Goal: Information Seeking & Learning: Learn about a topic

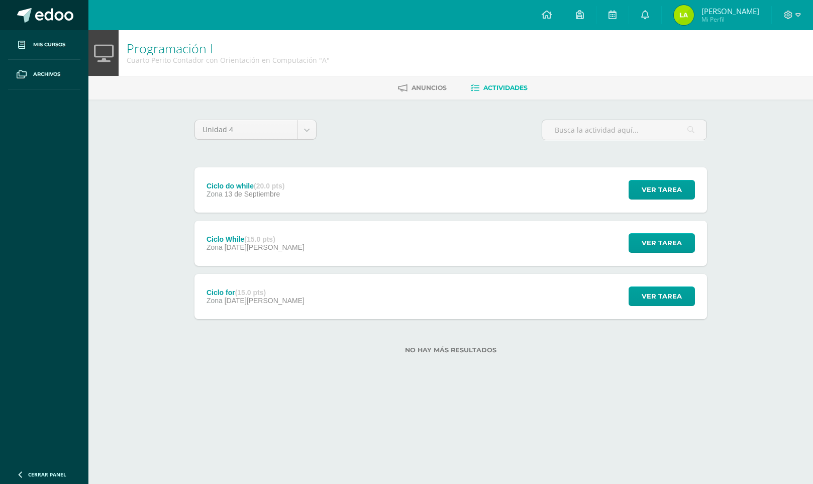
click at [60, 10] on span at bounding box center [54, 15] width 38 height 15
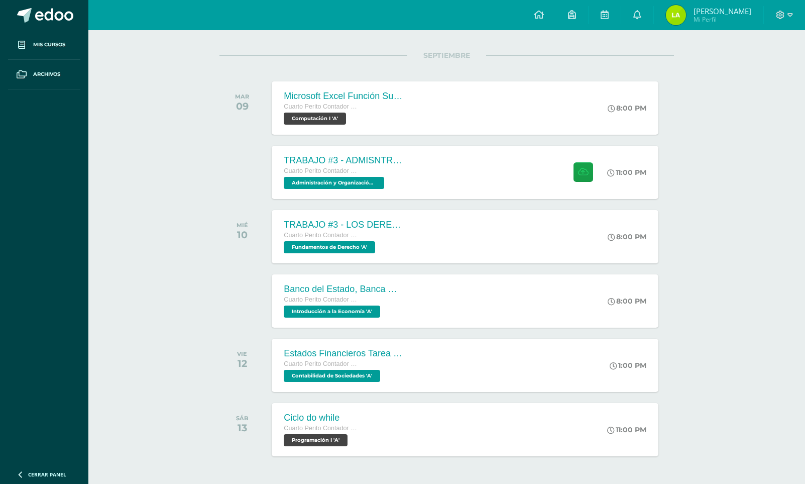
scroll to position [119, 0]
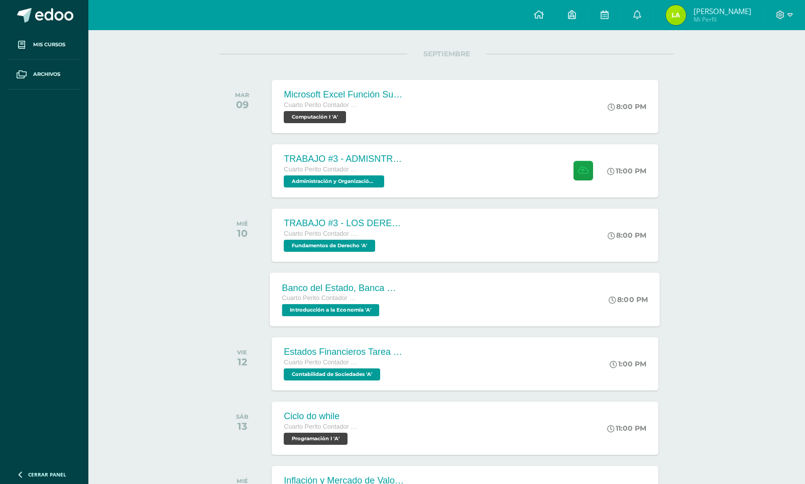
click at [323, 308] on span "Introducción a la Economía 'A'" at bounding box center [330, 310] width 97 height 12
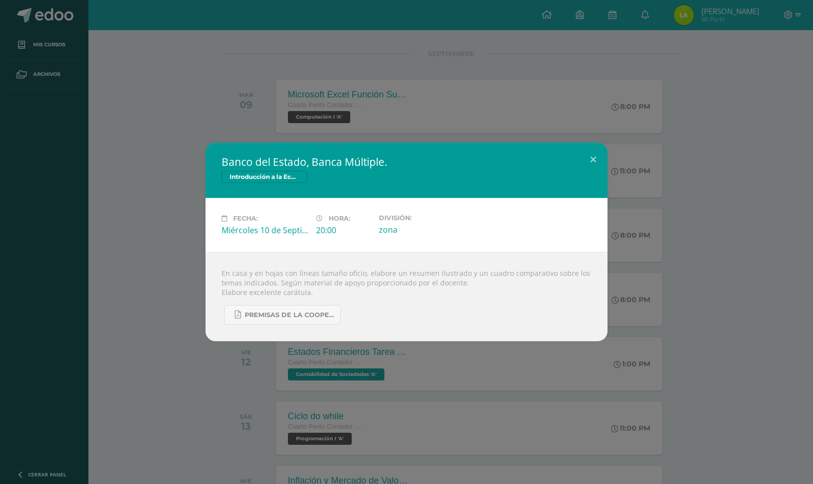
click at [487, 365] on div "Banco del Estado, Banca Múltiple. Introducción a la Economía Fecha: [DATE] Hora…" at bounding box center [406, 242] width 813 height 484
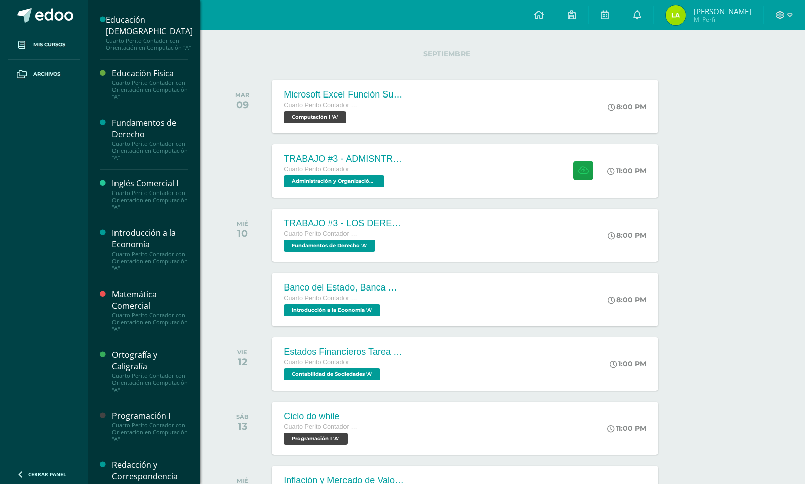
scroll to position [224, 0]
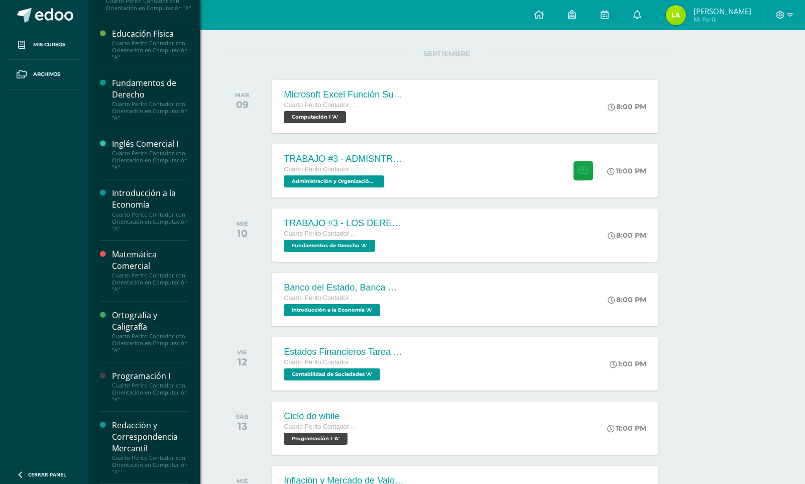
drag, startPoint x: 194, startPoint y: 204, endPoint x: 195, endPoint y: 225, distance: 21.1
click at [195, 225] on div "Administración y Organización de Oficina Cuarto Perito Contador con Orientación…" at bounding box center [144, 242] width 113 height 484
click at [185, 231] on div "Administración y Organización de Oficina Cuarto Perito Contador con Orientación…" at bounding box center [144, 242] width 113 height 484
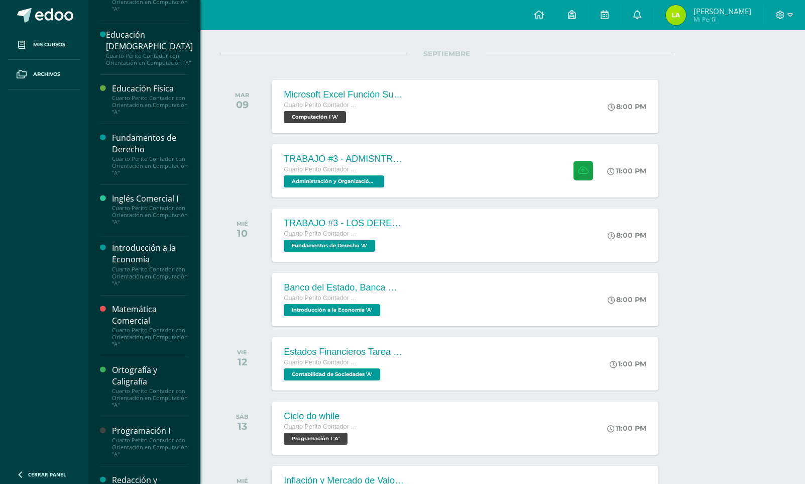
scroll to position [154, 0]
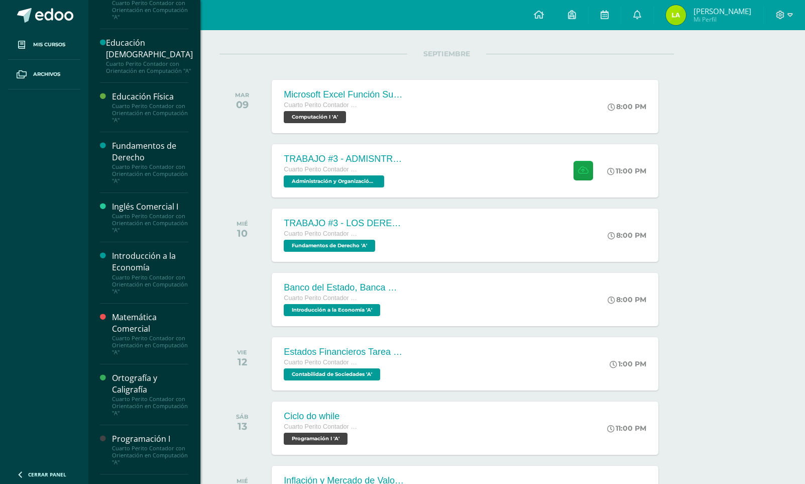
click at [138, 288] on div "Cuarto Perito Contador con Orientación en Computación "A"" at bounding box center [150, 284] width 76 height 21
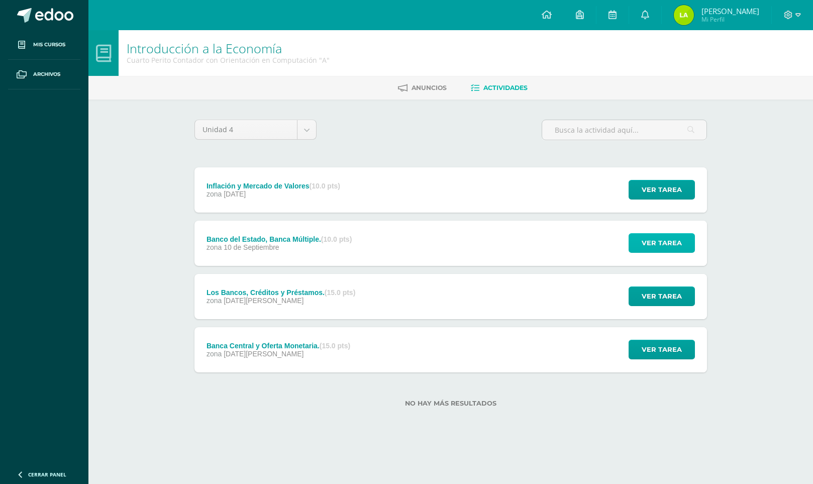
click at [637, 236] on button "Ver tarea" at bounding box center [661, 243] width 66 height 20
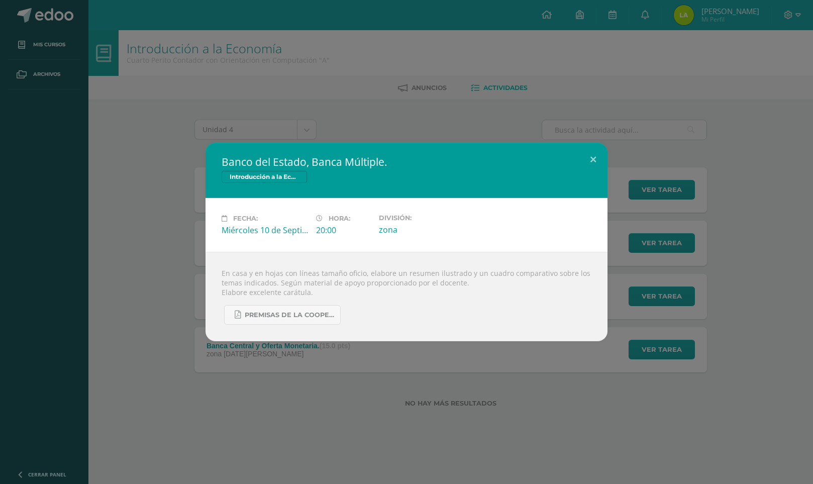
click at [525, 397] on div "Banco del Estado, Banca Múltiple. Introducción a la Economía Fecha: [DATE] Hora…" at bounding box center [406, 242] width 813 height 484
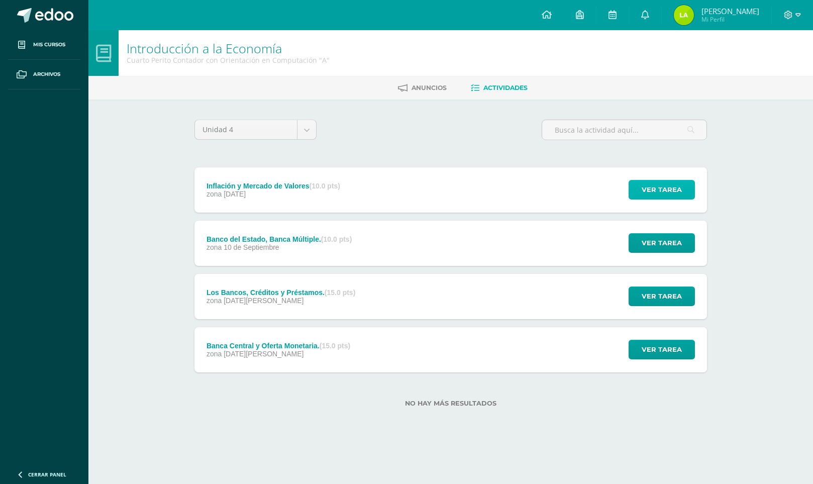
click at [638, 187] on button "Ver tarea" at bounding box center [661, 190] width 66 height 20
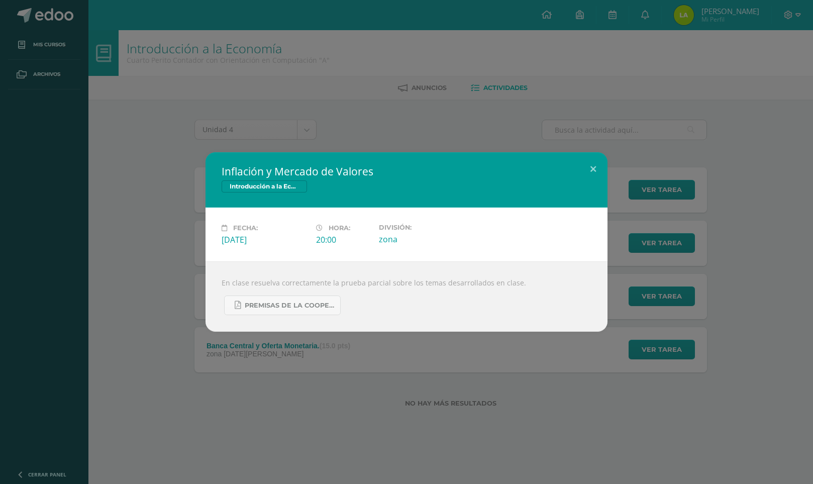
click at [608, 351] on div "Inflación y Mercado de Valores Introducción a la Economía Fecha: [DATE] Hora: 2…" at bounding box center [406, 242] width 813 height 484
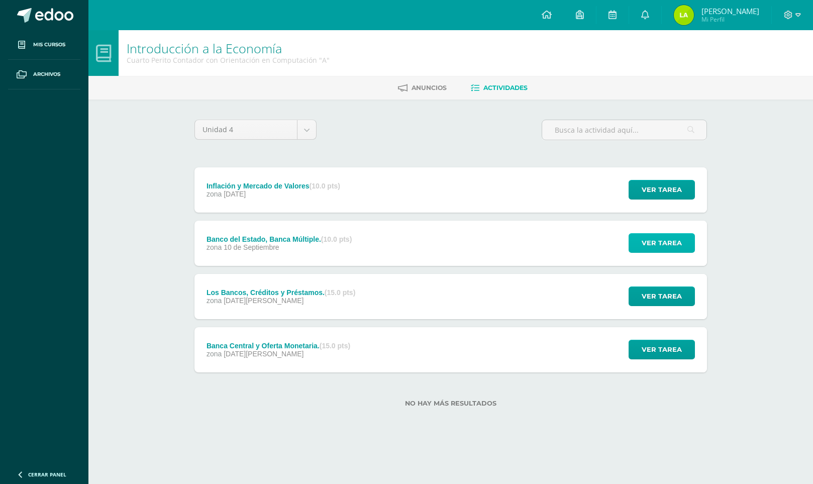
click at [647, 237] on span "Ver tarea" at bounding box center [662, 243] width 40 height 19
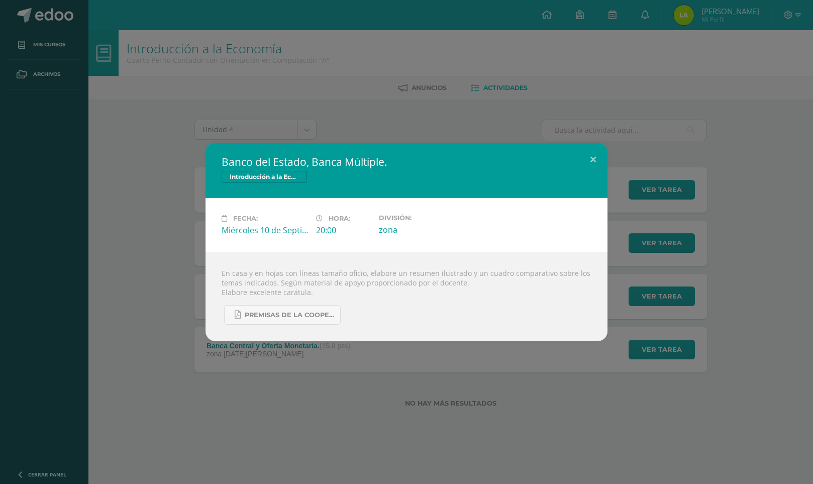
click at [517, 372] on div "Banco del Estado, Banca Múltiple. Introducción a la Economía Fecha: Miércoles 1…" at bounding box center [406, 242] width 813 height 484
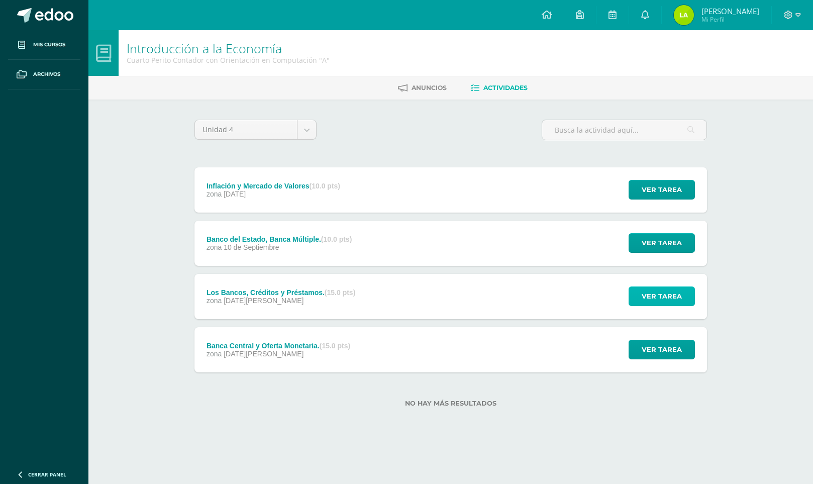
click at [667, 292] on span "Ver tarea" at bounding box center [662, 296] width 40 height 19
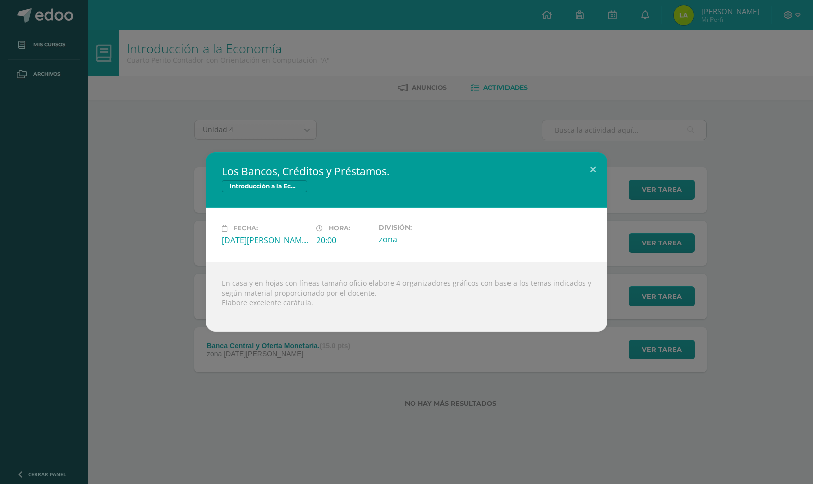
click at [592, 367] on div "Los Bancos, Créditos y Préstamos. Introducción a la Economía Fecha: Miércoles 2…" at bounding box center [406, 242] width 813 height 484
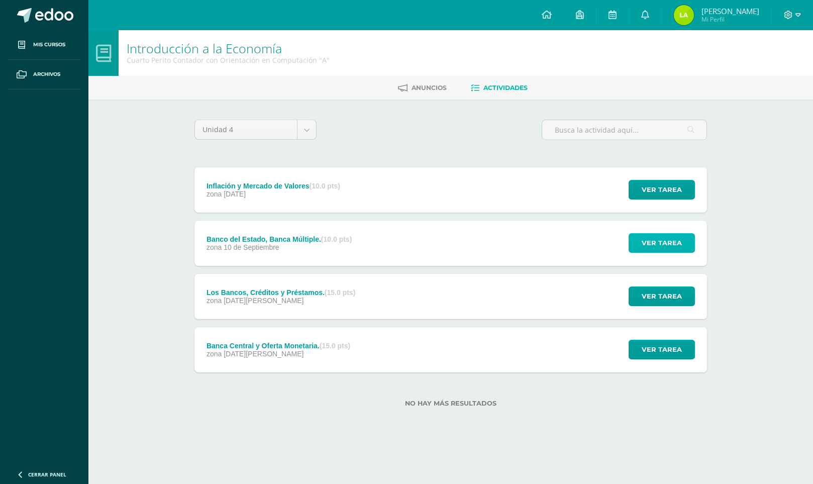
click at [650, 237] on span "Ver tarea" at bounding box center [662, 243] width 40 height 19
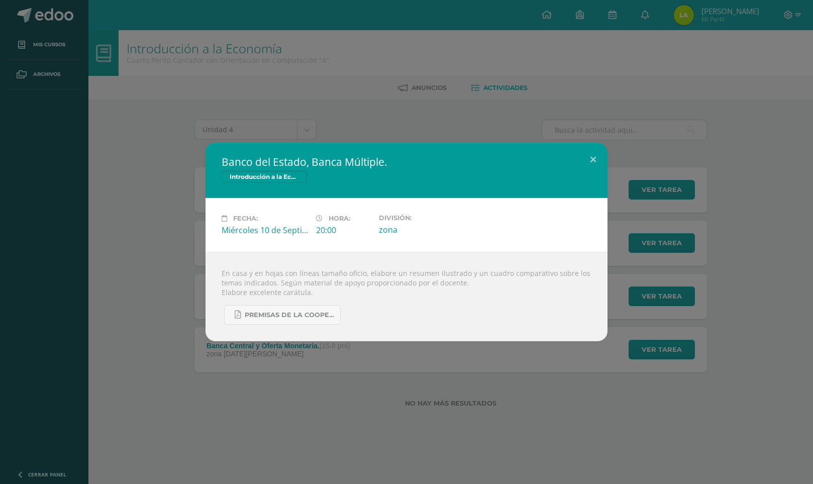
click at [191, 169] on div "Banco del Estado, Banca Múltiple. Introducción a la Economía Fecha: Miércoles 1…" at bounding box center [406, 242] width 805 height 198
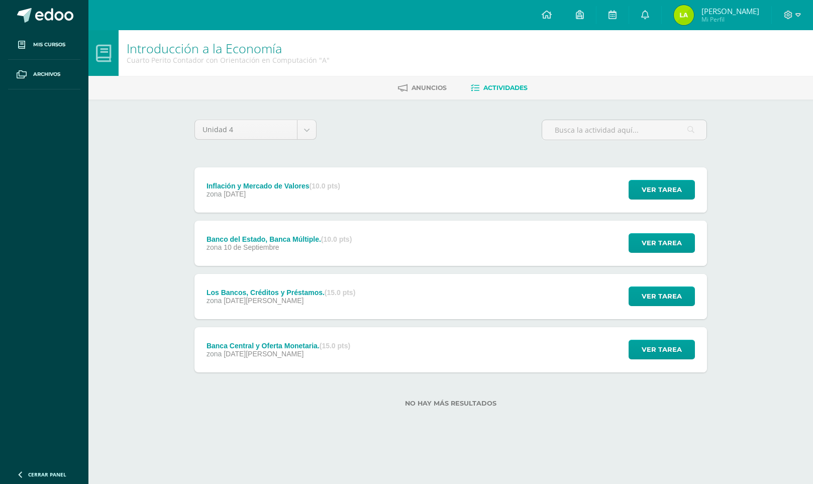
click at [20, 12] on span at bounding box center [24, 15] width 15 height 15
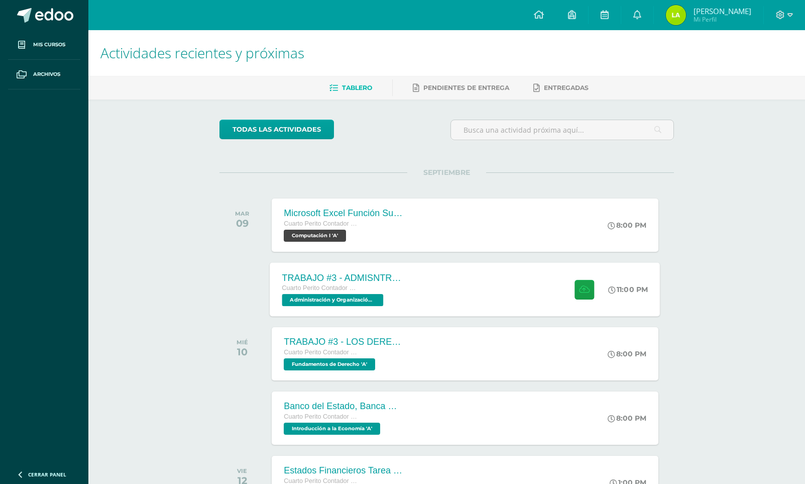
click at [329, 300] on span "Administración y Organización de Oficina 'A'" at bounding box center [332, 300] width 101 height 12
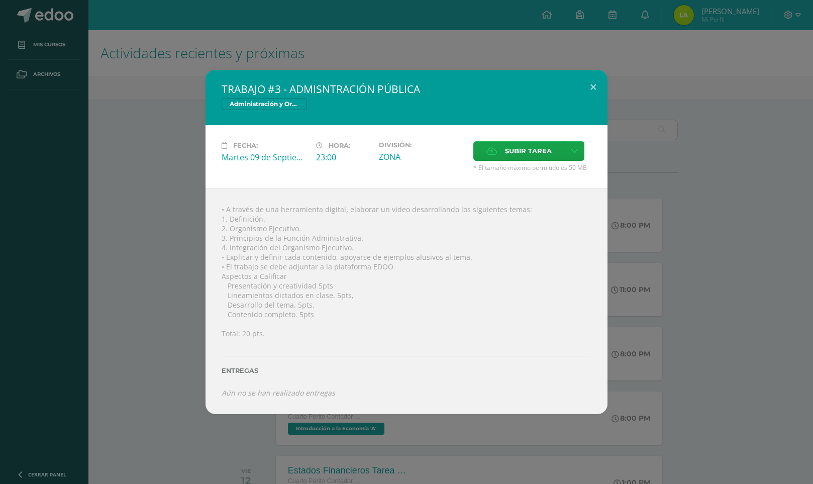
click at [295, 88] on h2 "TRABAJO #3 - ADMISNTRACIÓN PÚBLICA" at bounding box center [407, 89] width 370 height 14
drag, startPoint x: 229, startPoint y: 218, endPoint x: 270, endPoint y: 217, distance: 41.2
click at [270, 217] on div "• A través de una herramienta digital, elaborar un video desarrollando los sigu…" at bounding box center [406, 301] width 402 height 226
drag, startPoint x: 243, startPoint y: 214, endPoint x: 230, endPoint y: 220, distance: 14.6
click at [230, 220] on div "• A través de una herramienta digital, elaborar un video desarrollando los sigu…" at bounding box center [406, 301] width 402 height 226
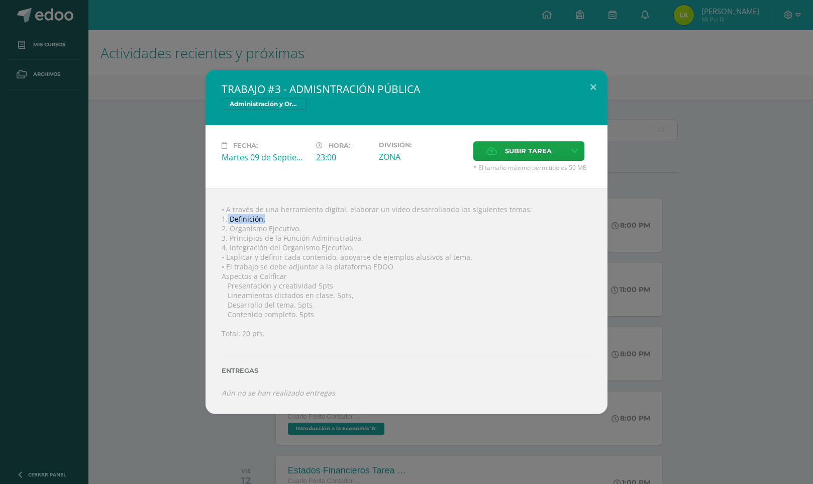
drag, startPoint x: 228, startPoint y: 218, endPoint x: 269, endPoint y: 218, distance: 41.2
click at [269, 218] on div "• A través de una herramienta digital, elaborar un video desarrollando los sigu…" at bounding box center [406, 301] width 402 height 226
copy div "Definición."
click at [229, 227] on div "• A través de una herramienta digital, elaborar un video desarrollando los sigu…" at bounding box center [406, 301] width 402 height 226
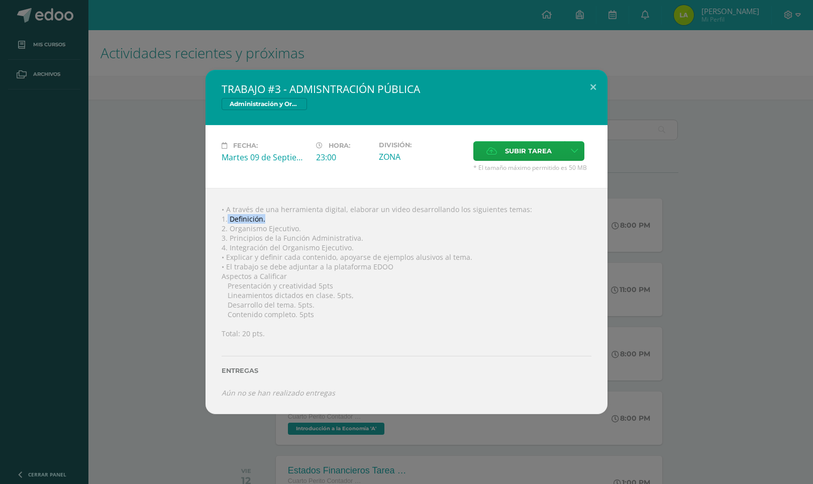
click at [304, 203] on div "• A través de una herramienta digital, elaborar un video desarrollando los sigu…" at bounding box center [406, 301] width 402 height 226
click at [235, 219] on div "• A través de una herramienta digital, elaborar un video desarrollando los sigu…" at bounding box center [406, 301] width 402 height 226
click at [233, 225] on div "• A través de una herramienta digital, elaborar un video desarrollando los sigu…" at bounding box center [406, 301] width 402 height 226
click at [232, 225] on div "• A través de una herramienta digital, elaborar un video desarrollando los sigu…" at bounding box center [406, 301] width 402 height 226
click at [330, 312] on div "• A través de una herramienta digital, elaborar un video desarrollando los sigu…" at bounding box center [406, 301] width 402 height 226
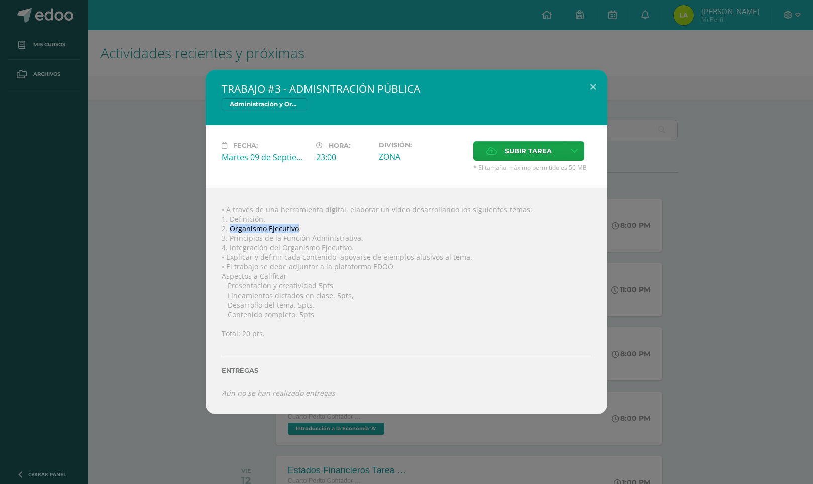
drag, startPoint x: 230, startPoint y: 229, endPoint x: 297, endPoint y: 229, distance: 67.3
click at [297, 229] on div "• A través de una herramienta digital, elaborar un video desarrollando los sigu…" at bounding box center [406, 301] width 402 height 226
copy div "Organismo Ejecutivo"
click at [248, 240] on div "• A través de una herramienta digital, elaborar un video desarrollando los sigu…" at bounding box center [406, 301] width 402 height 226
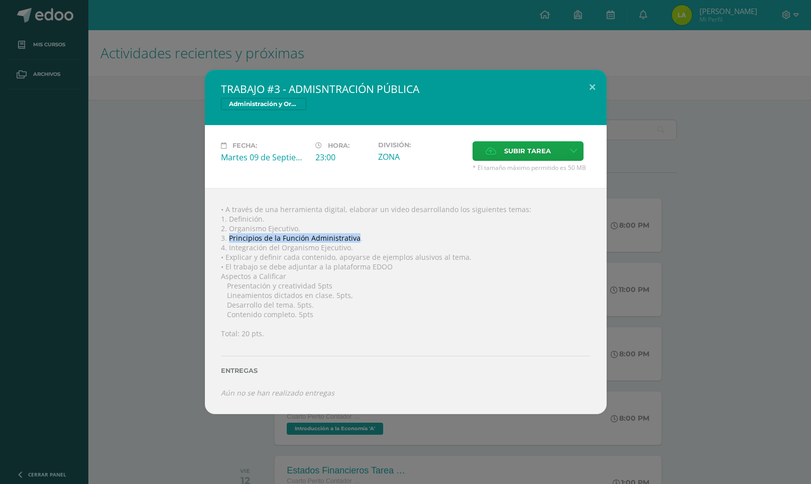
drag, startPoint x: 229, startPoint y: 238, endPoint x: 361, endPoint y: 237, distance: 131.6
click at [361, 237] on div "• A través de una herramienta digital, elaborar un video desarrollando los sigu…" at bounding box center [406, 301] width 402 height 226
copy div "Principios de la Función Administrativa"
click at [278, 274] on div "• A través de una herramienta digital, elaborar un video desarrollando los sigu…" at bounding box center [406, 301] width 402 height 226
drag, startPoint x: 230, startPoint y: 245, endPoint x: 350, endPoint y: 249, distance: 120.6
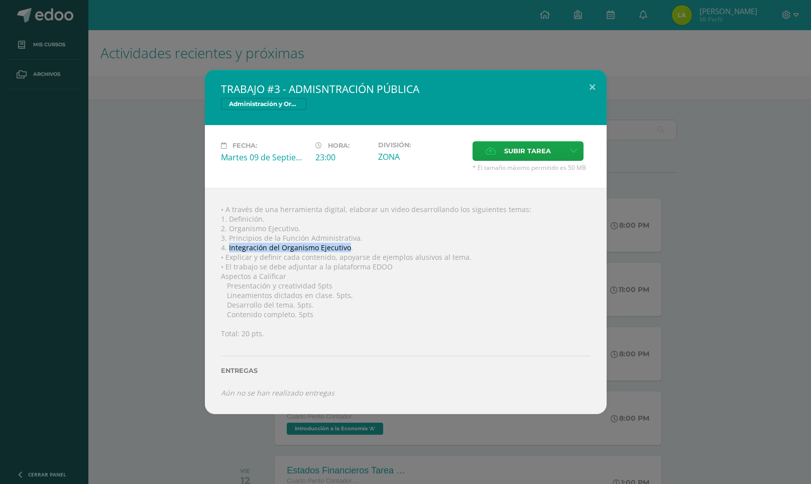
click at [350, 249] on div "• A través de una herramienta digital, elaborar un video desarrollando los sigu…" at bounding box center [406, 301] width 402 height 226
copy div "Integración del Organismo Ejecutivo"
